Goal: Information Seeking & Learning: Learn about a topic

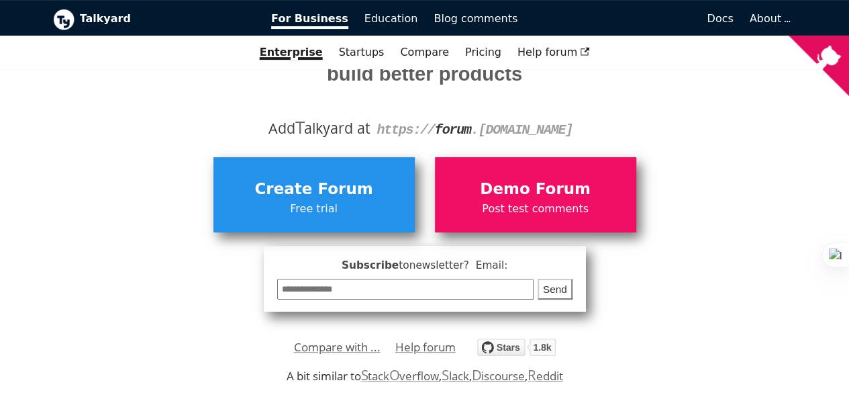
scroll to position [225, 0]
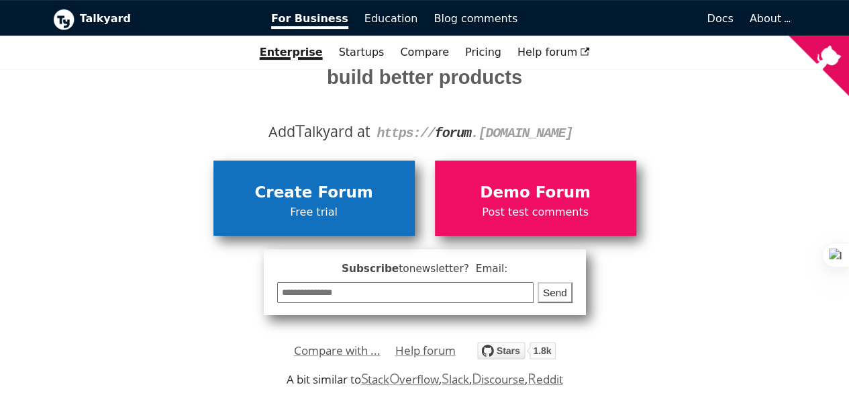
click at [334, 180] on span "Create Forum" at bounding box center [314, 193] width 188 height 26
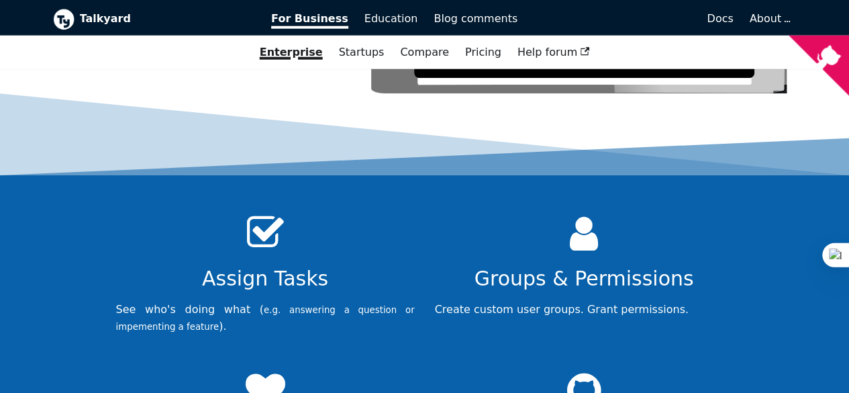
scroll to position [4248, 0]
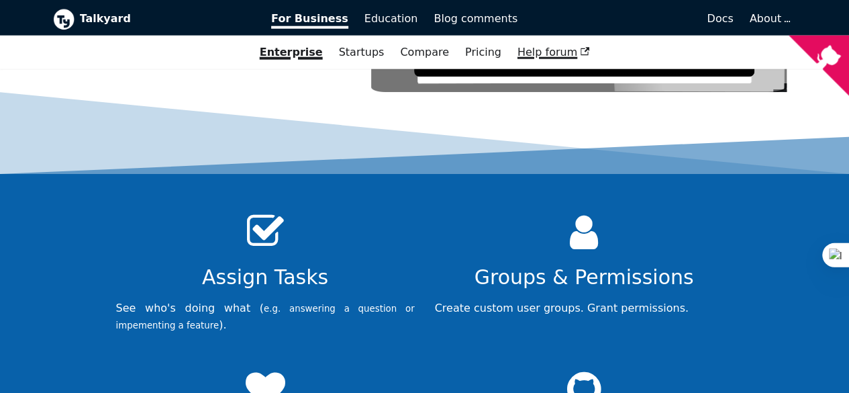
click at [552, 54] on span "Help forum" at bounding box center [554, 51] width 73 height 13
click at [737, 9] on link "Docs" at bounding box center [634, 18] width 216 height 23
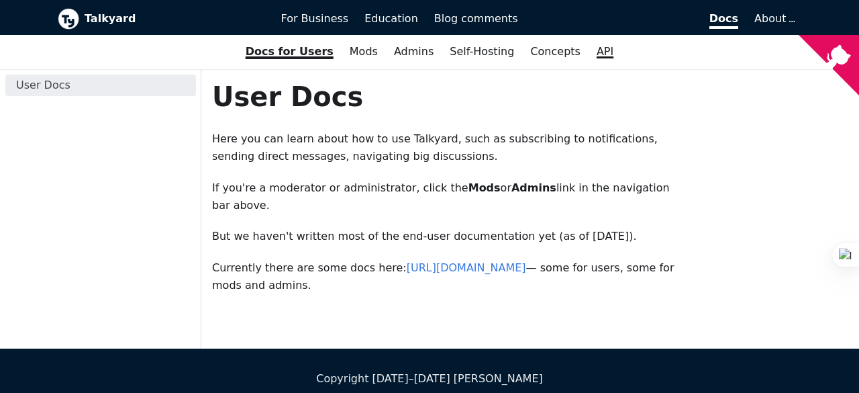
click at [591, 52] on link "API" at bounding box center [605, 51] width 33 height 23
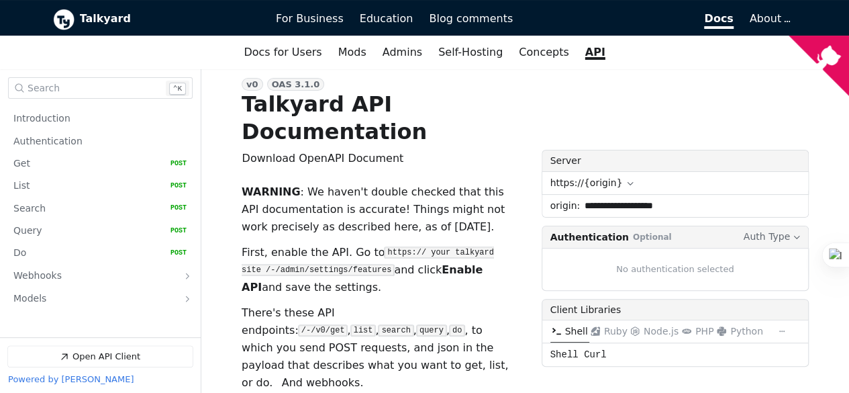
scroll to position [101, 0]
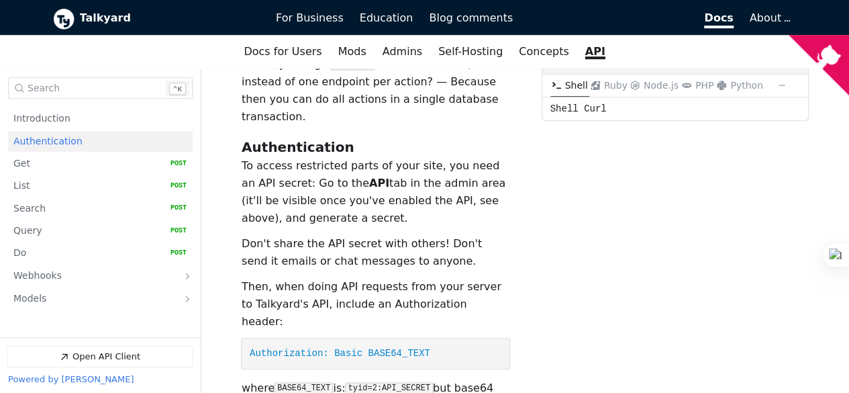
scroll to position [500, 0]
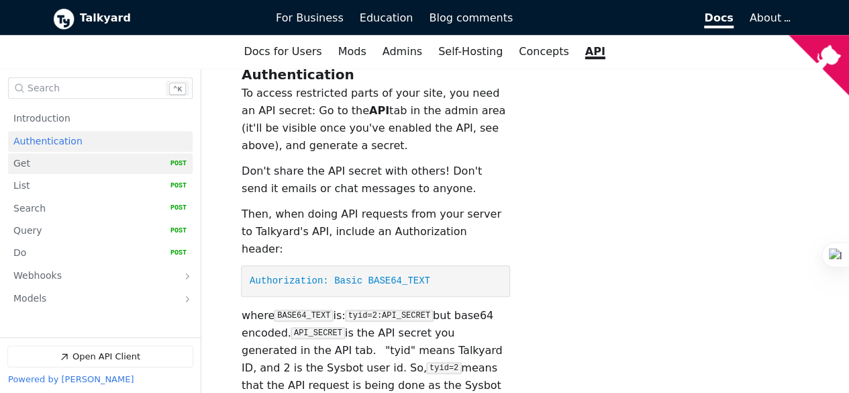
click at [137, 160] on link "Get   HTTP Method: POST" at bounding box center [99, 163] width 173 height 21
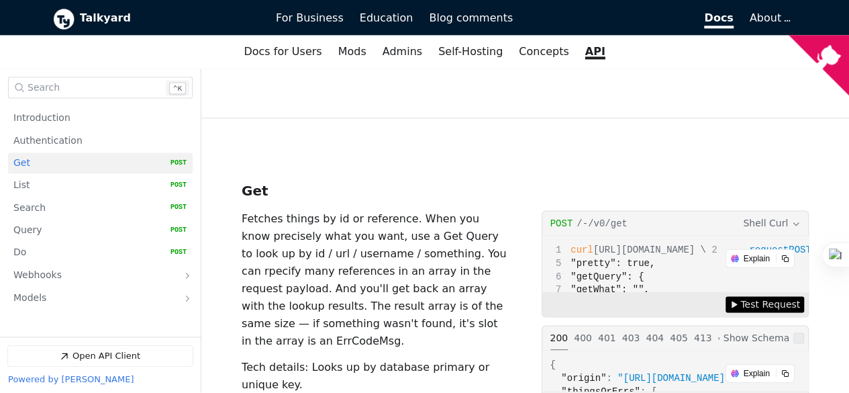
scroll to position [920, 0]
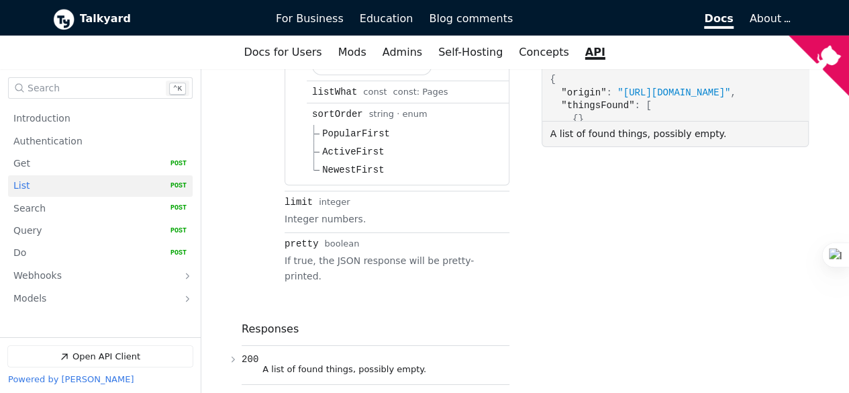
scroll to position [2253, 0]
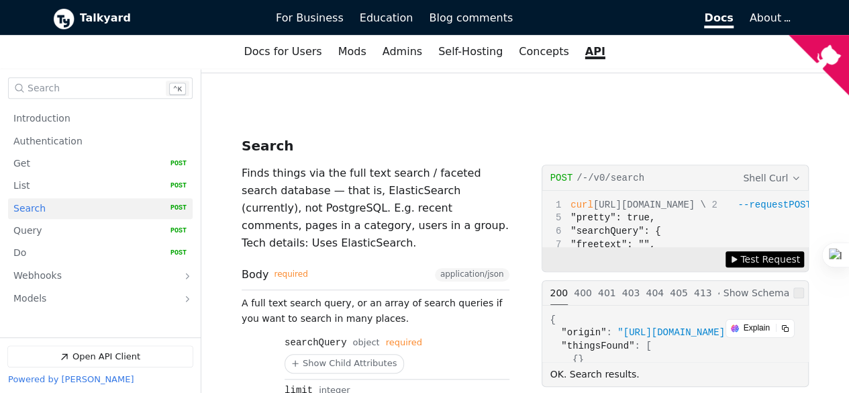
scroll to position [3199, 0]
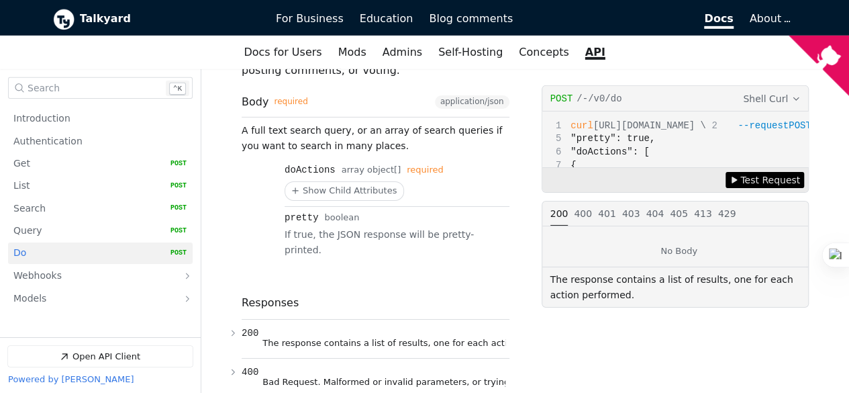
scroll to position [4821, 0]
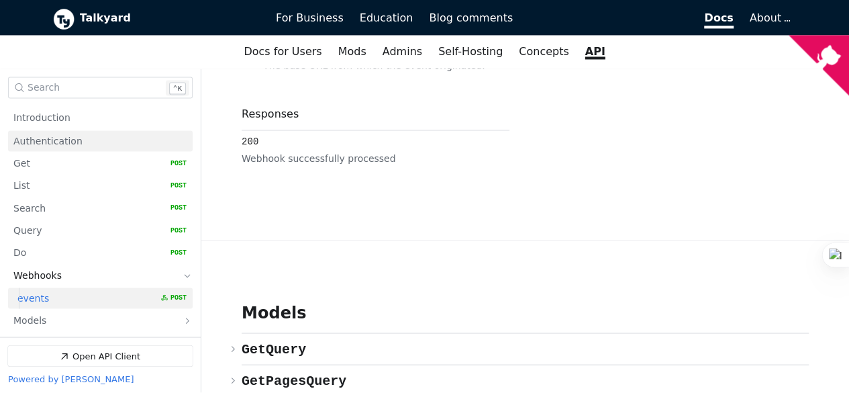
scroll to position [5869, 0]
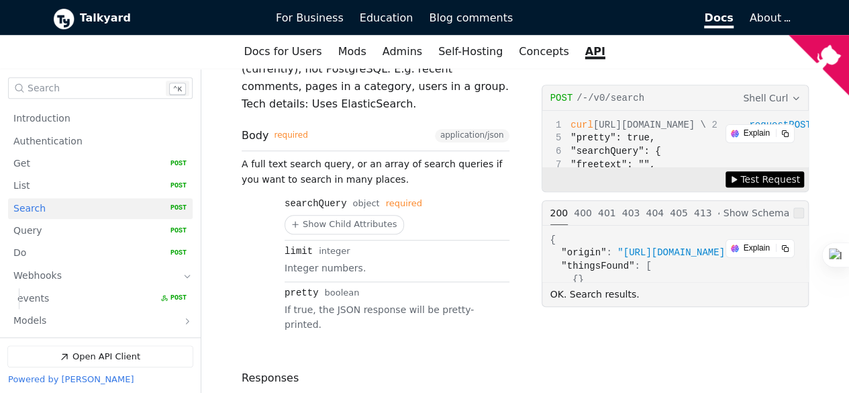
scroll to position [2924, 0]
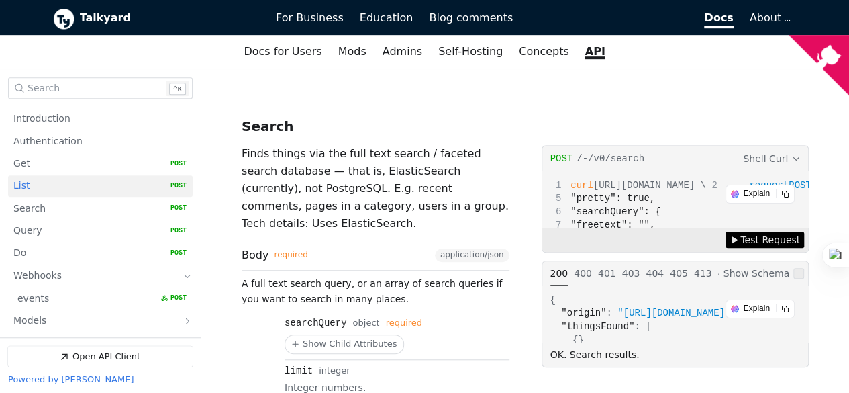
scroll to position [283, 0]
